Goal: Task Accomplishment & Management: Manage account settings

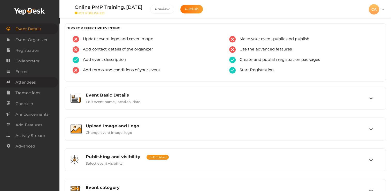
click at [30, 82] on span "Attendees" at bounding box center [26, 82] width 20 height 10
